Goal: Task Accomplishment & Management: Manage account settings

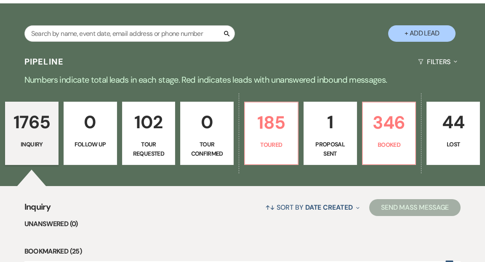
scroll to position [153, 0]
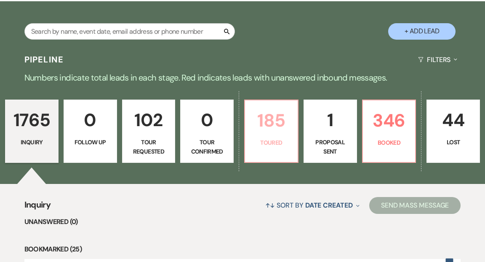
click at [276, 113] on p "185" at bounding box center [271, 120] width 43 height 28
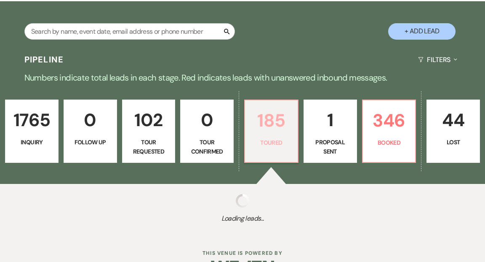
select select "5"
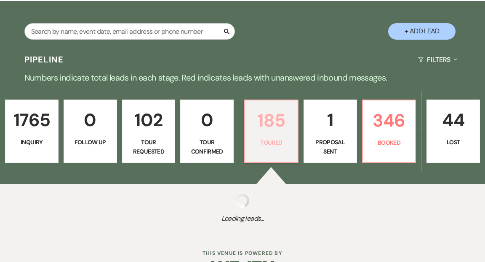
select select "5"
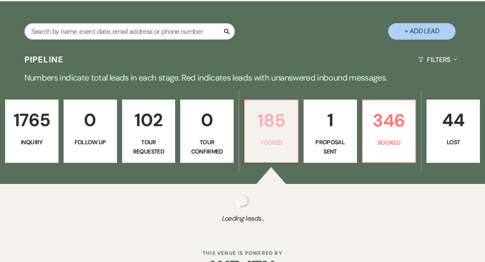
select select "5"
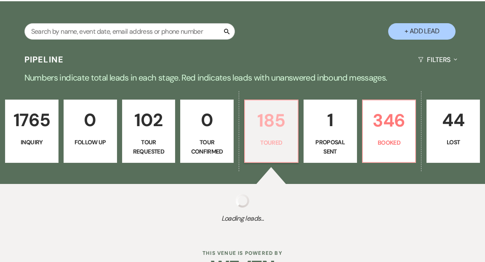
select select "5"
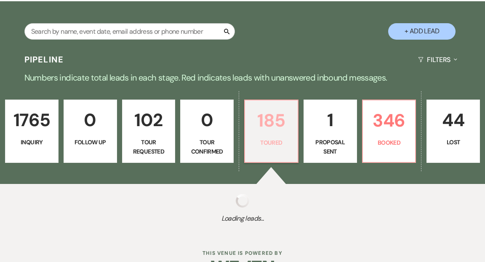
select select "5"
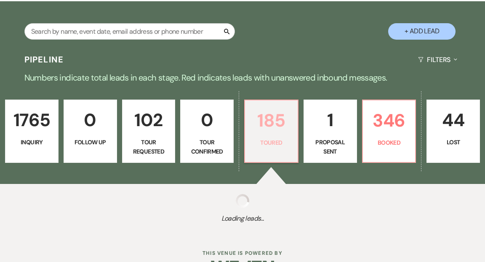
select select "5"
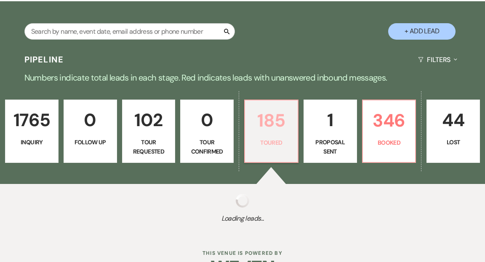
select select "5"
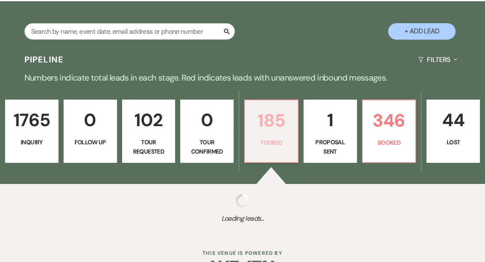
select select "5"
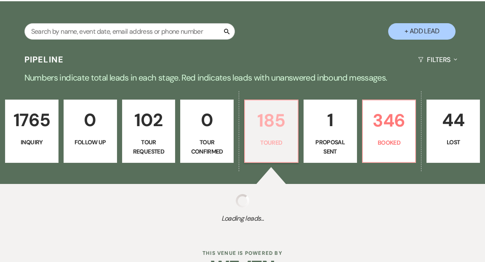
select select "5"
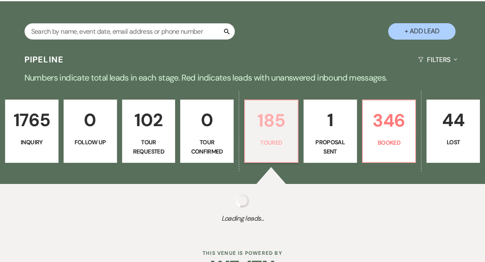
select select "5"
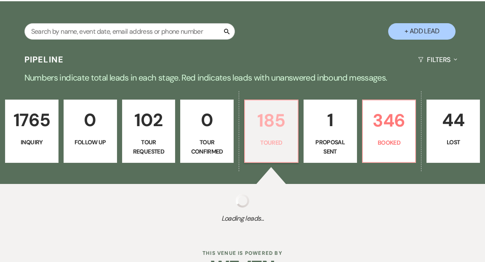
select select "5"
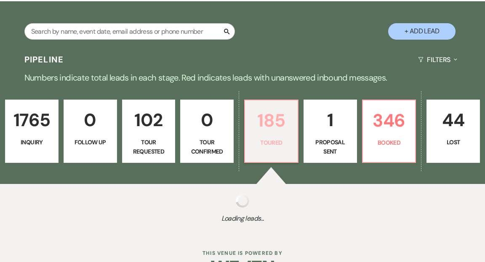
select select "5"
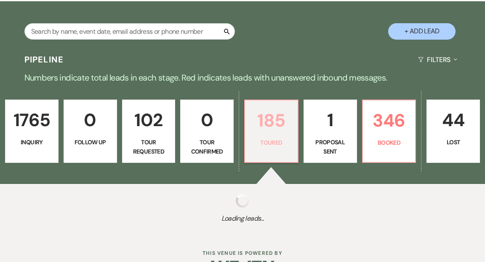
select select "5"
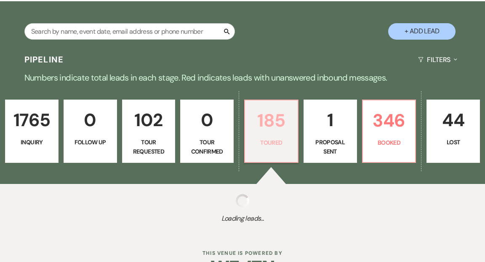
select select "5"
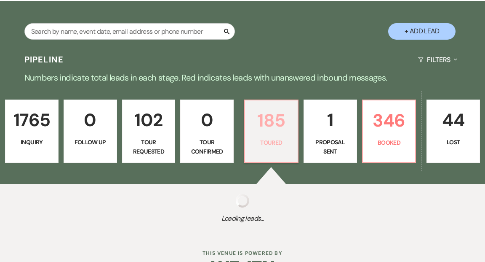
select select "5"
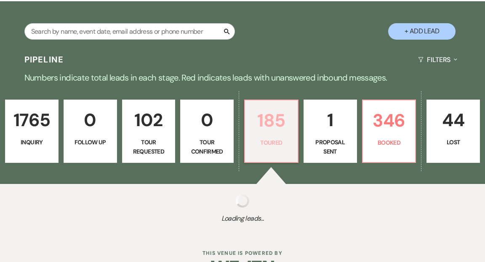
select select "5"
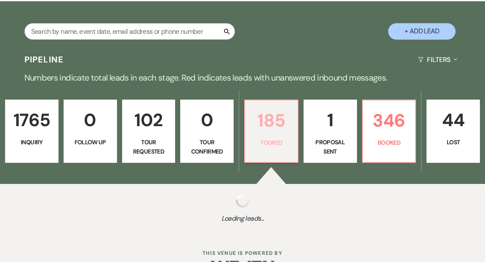
select select "5"
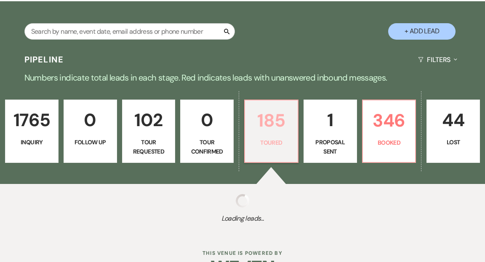
select select "5"
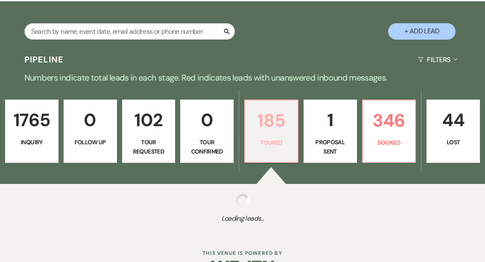
select select "5"
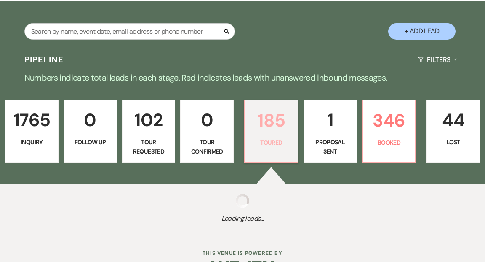
select select "5"
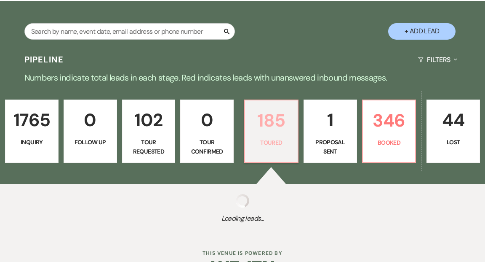
select select "5"
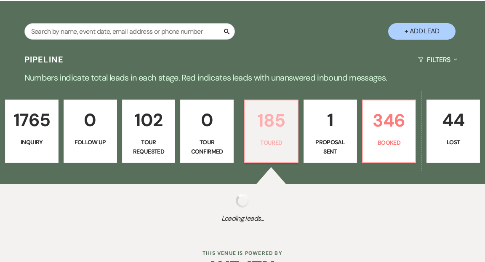
select select "5"
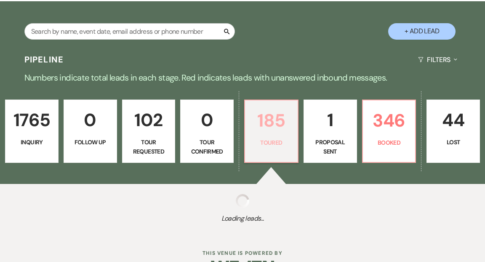
select select "5"
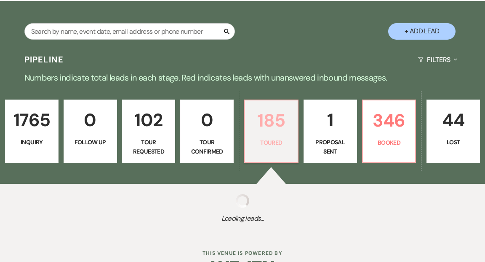
select select "5"
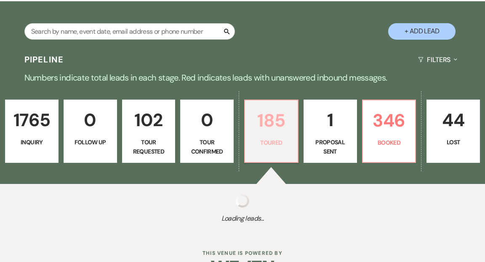
select select "5"
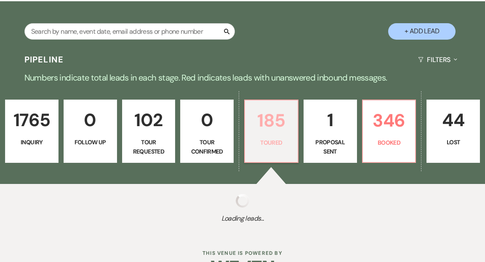
select select "5"
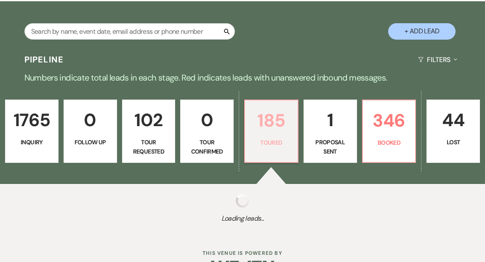
select select "5"
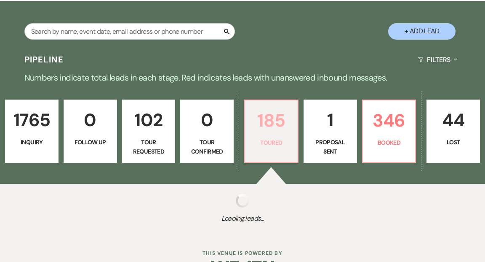
select select "5"
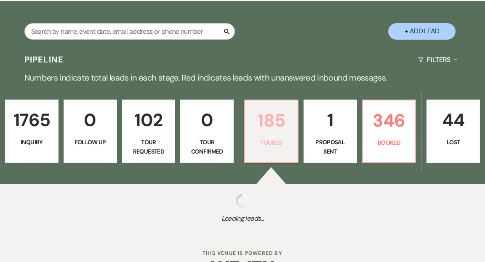
select select "5"
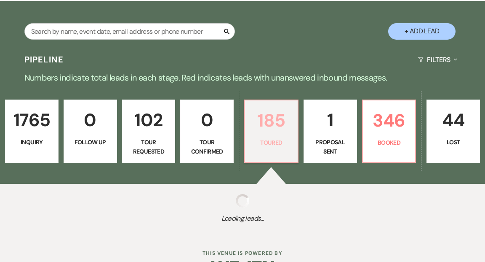
select select "5"
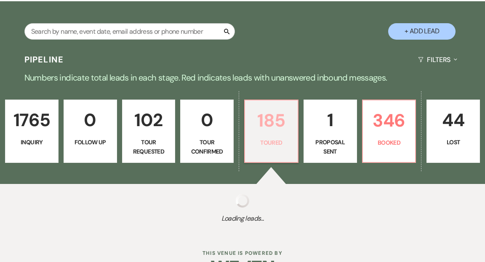
select select "5"
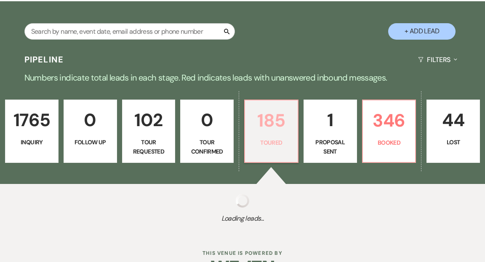
select select "5"
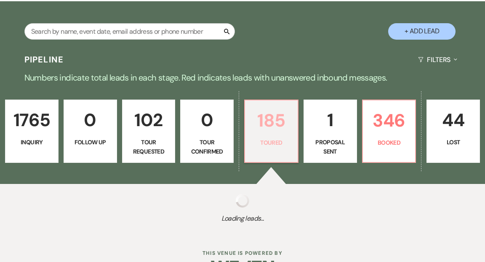
select select "5"
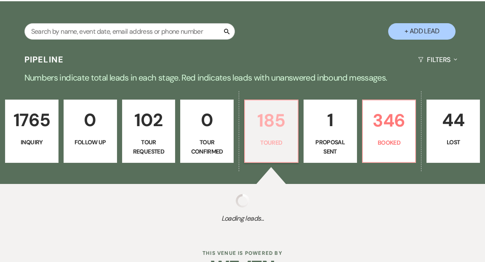
select select "5"
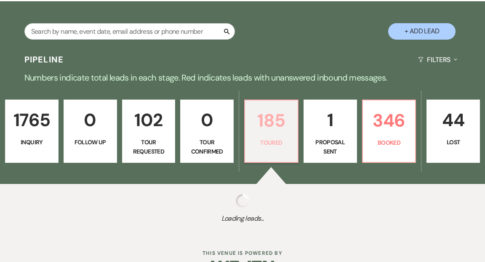
select select "5"
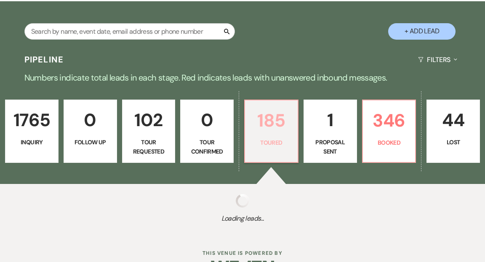
select select "5"
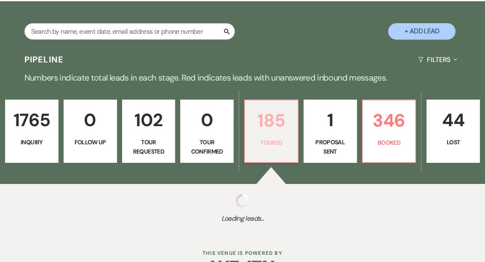
select select "5"
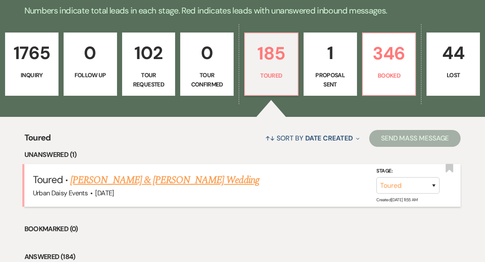
scroll to position [195, 0]
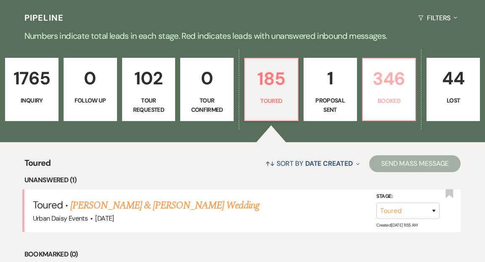
click at [383, 96] on p "Booked" at bounding box center [389, 100] width 43 height 9
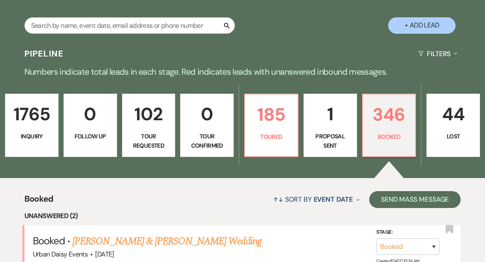
scroll to position [195, 0]
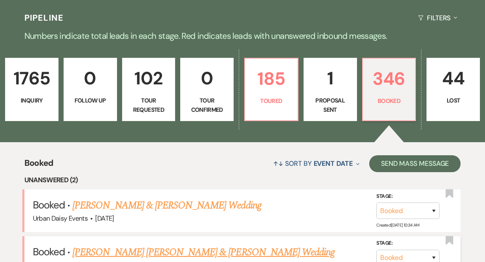
click at [204, 244] on link "Yunuen Reyes Vera & Asa Bowen's Wedding" at bounding box center [203, 251] width 263 height 15
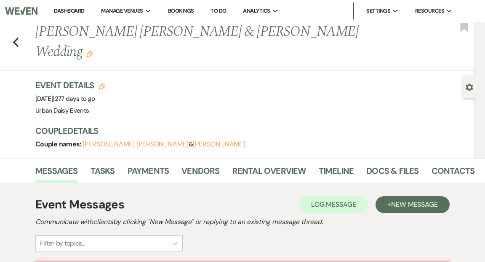
click at [71, 9] on link "Dashboard" at bounding box center [69, 10] width 30 height 7
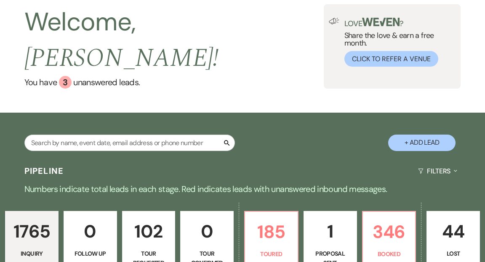
scroll to position [44, 0]
